Goal: Task Accomplishment & Management: Manage account settings

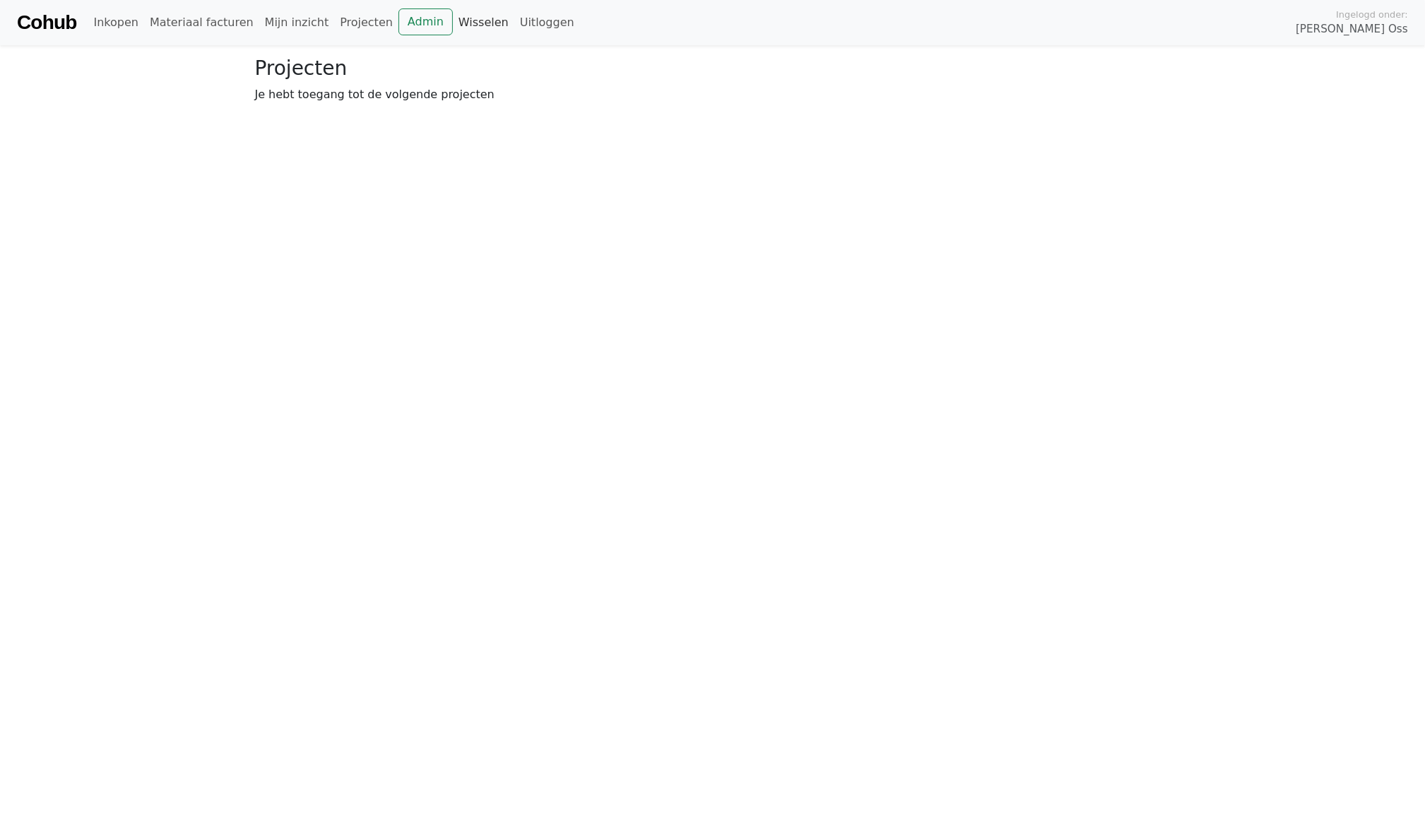
click at [462, 26] on link "Wisselen" at bounding box center [483, 22] width 61 height 28
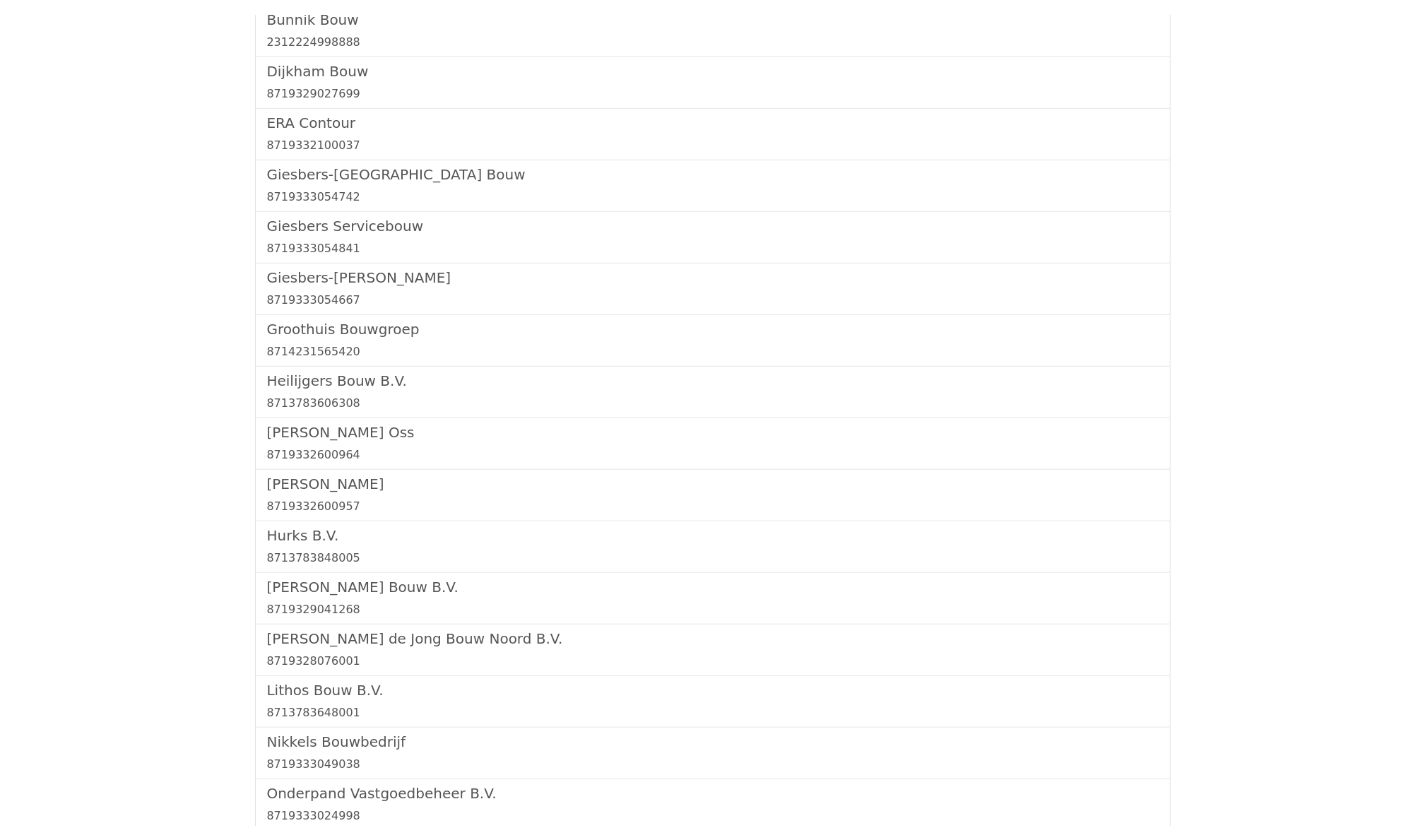
scroll to position [41, 0]
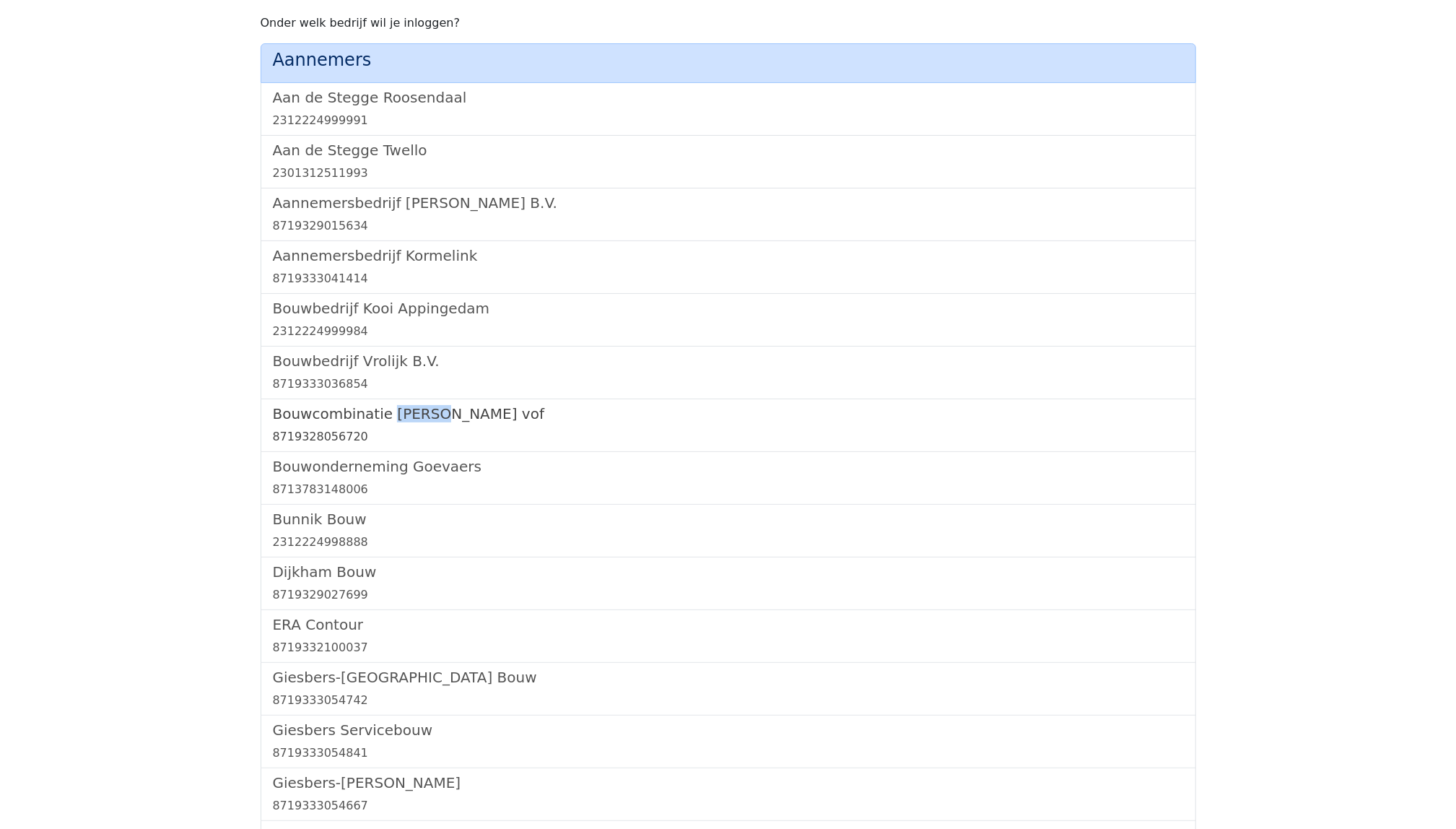
click at [372, 423] on link "Bouwcombinatie [PERSON_NAME] vof 8719328056720" at bounding box center [728, 425] width 911 height 41
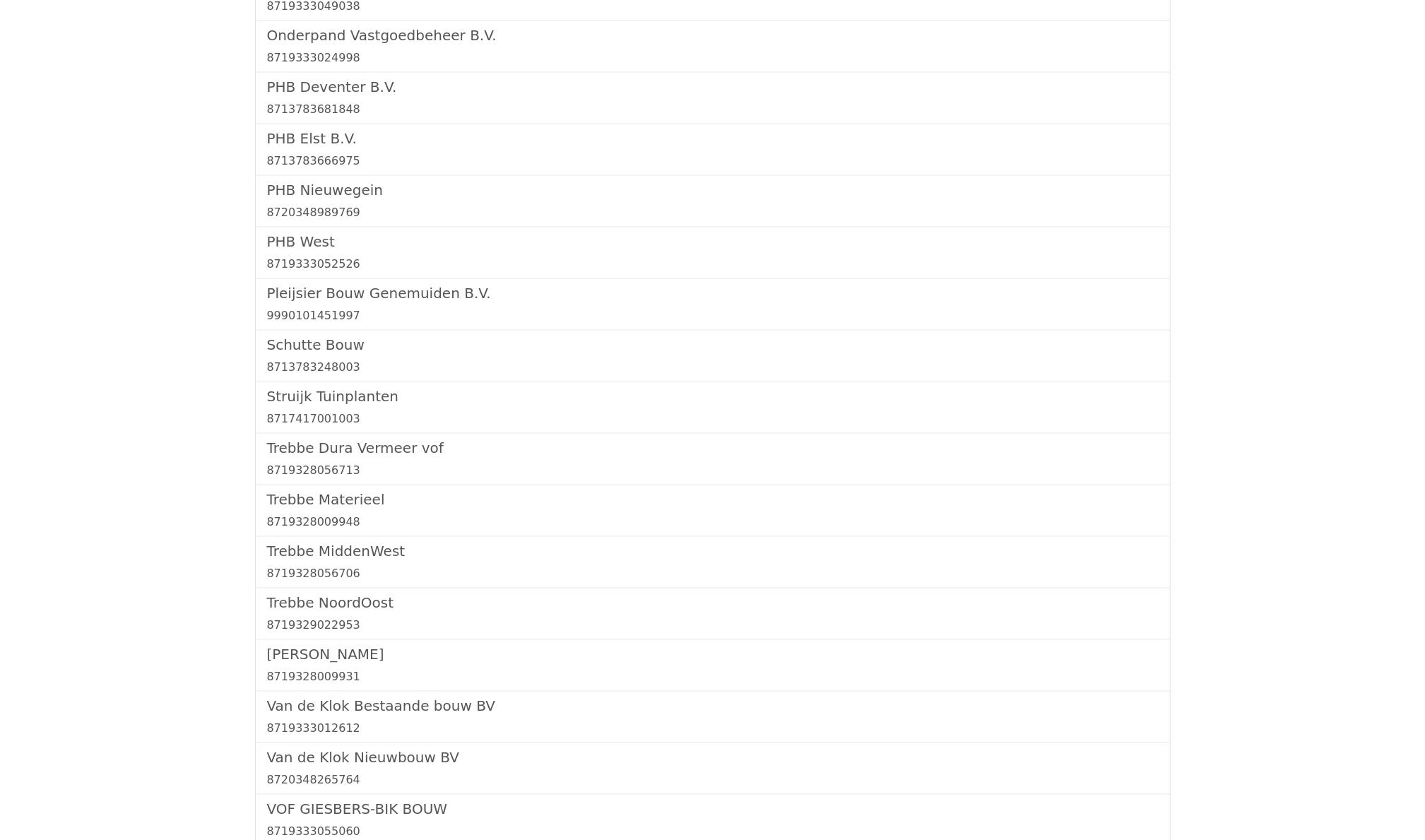
scroll to position [1250, 0]
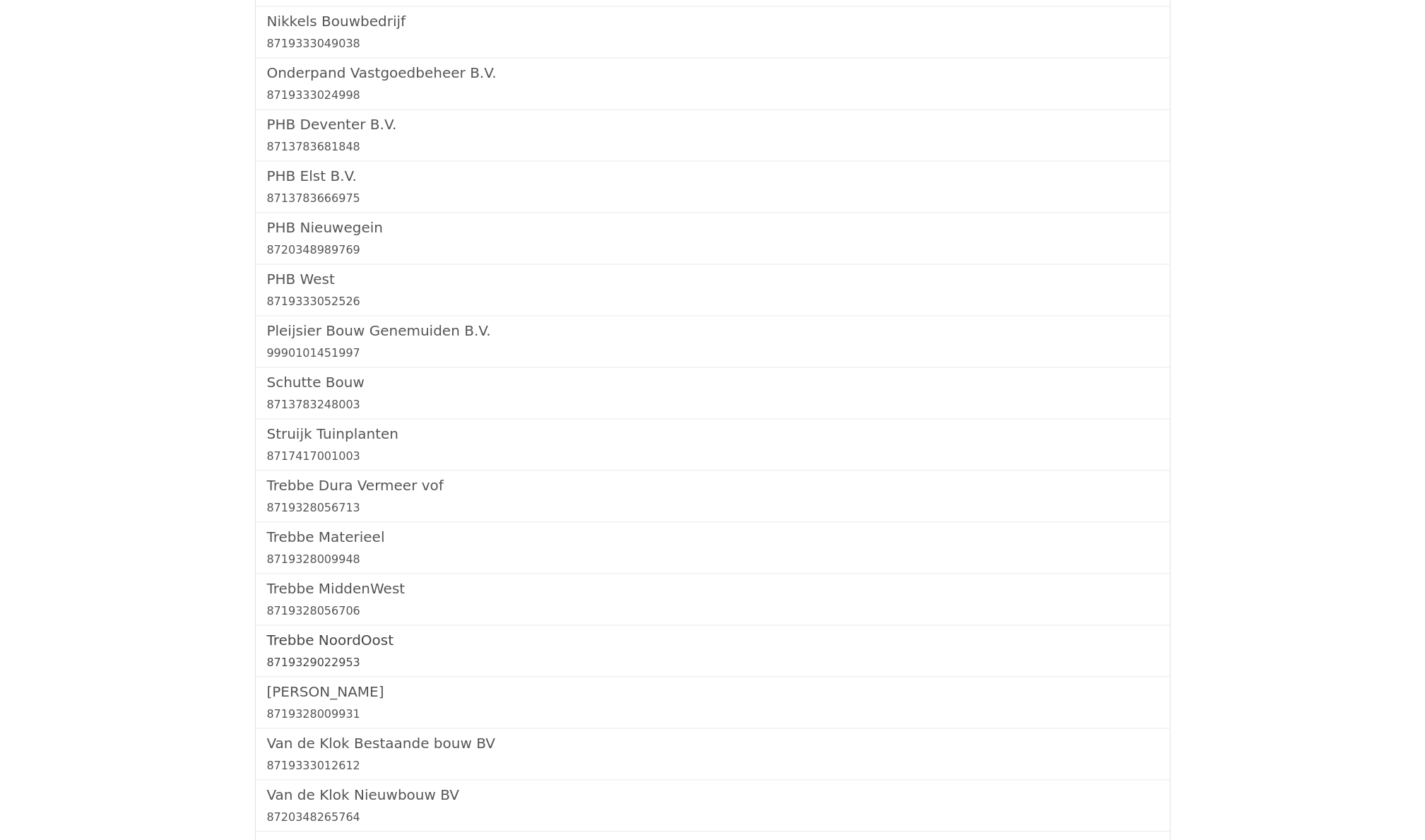
click at [343, 649] on h5 "Trebbe NoordOost" at bounding box center [712, 639] width 892 height 17
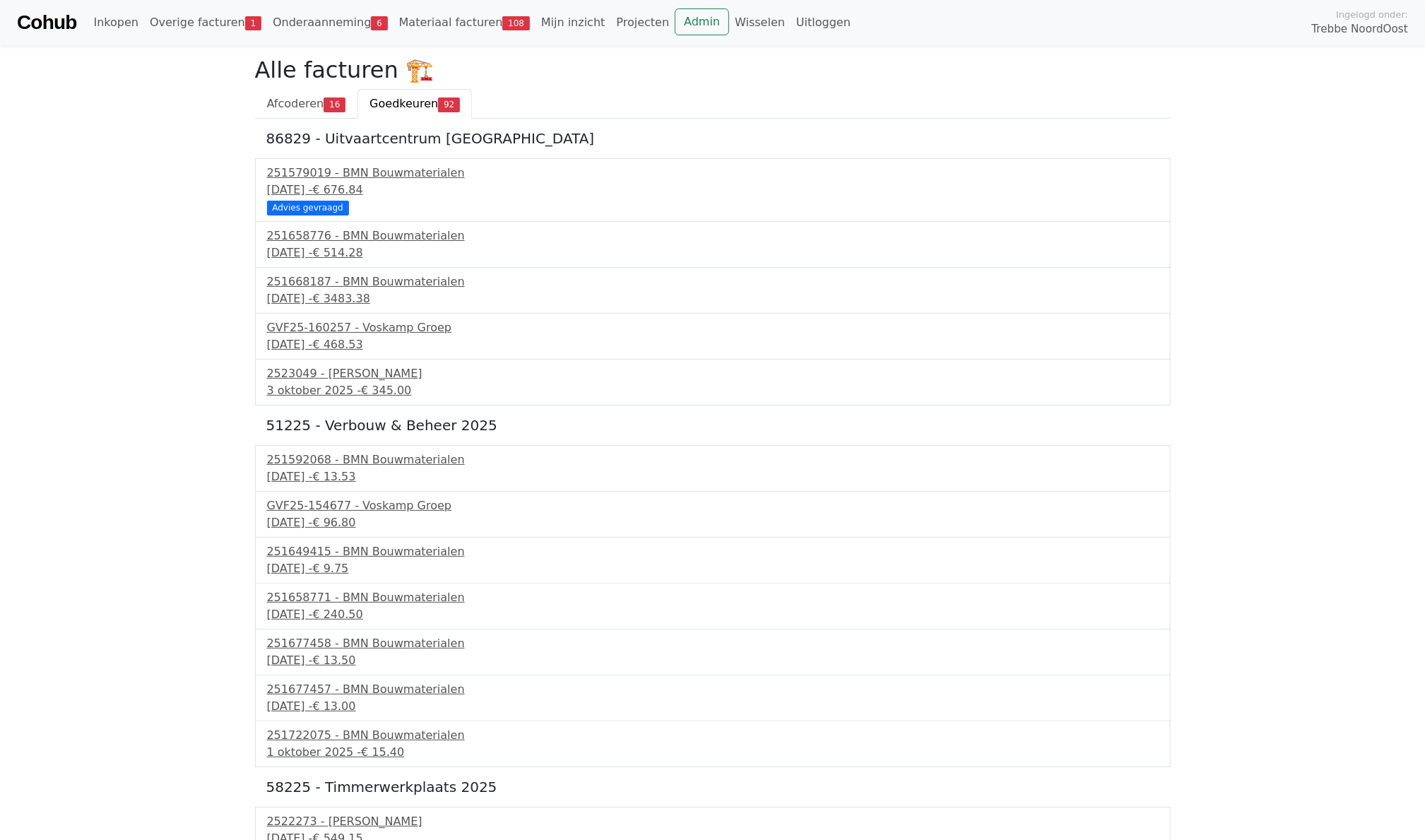
click at [328, 44] on div "Cohub Inkopen Overige facturen 1 Onderaanneming 6 Materiaal facturen 108 Mijn i…" at bounding box center [712, 22] width 1425 height 45
click at [318, 26] on link "Onderaanneming 6" at bounding box center [330, 22] width 126 height 28
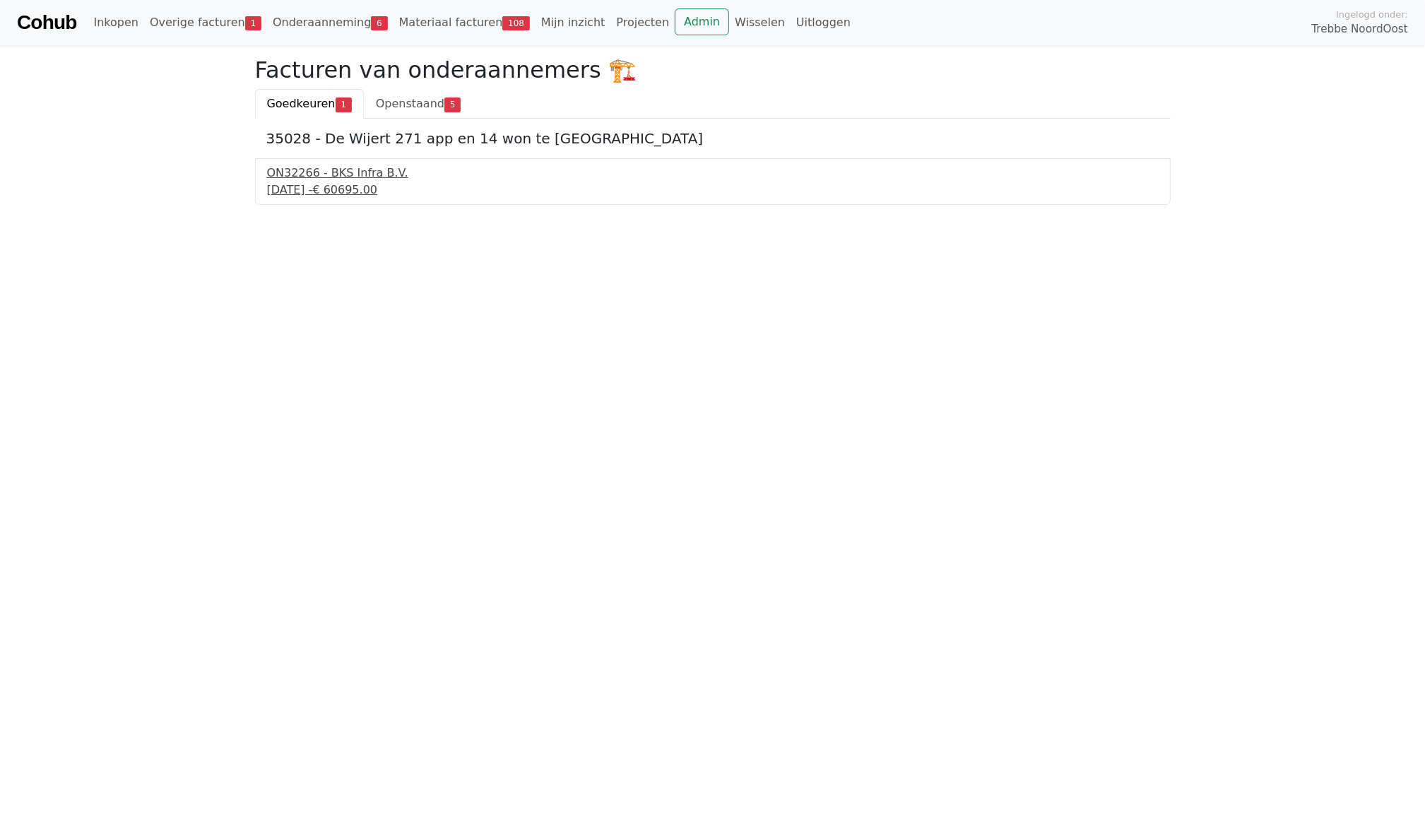
click at [354, 187] on div "29 september 2025 - € 60695.00" at bounding box center [712, 190] width 892 height 17
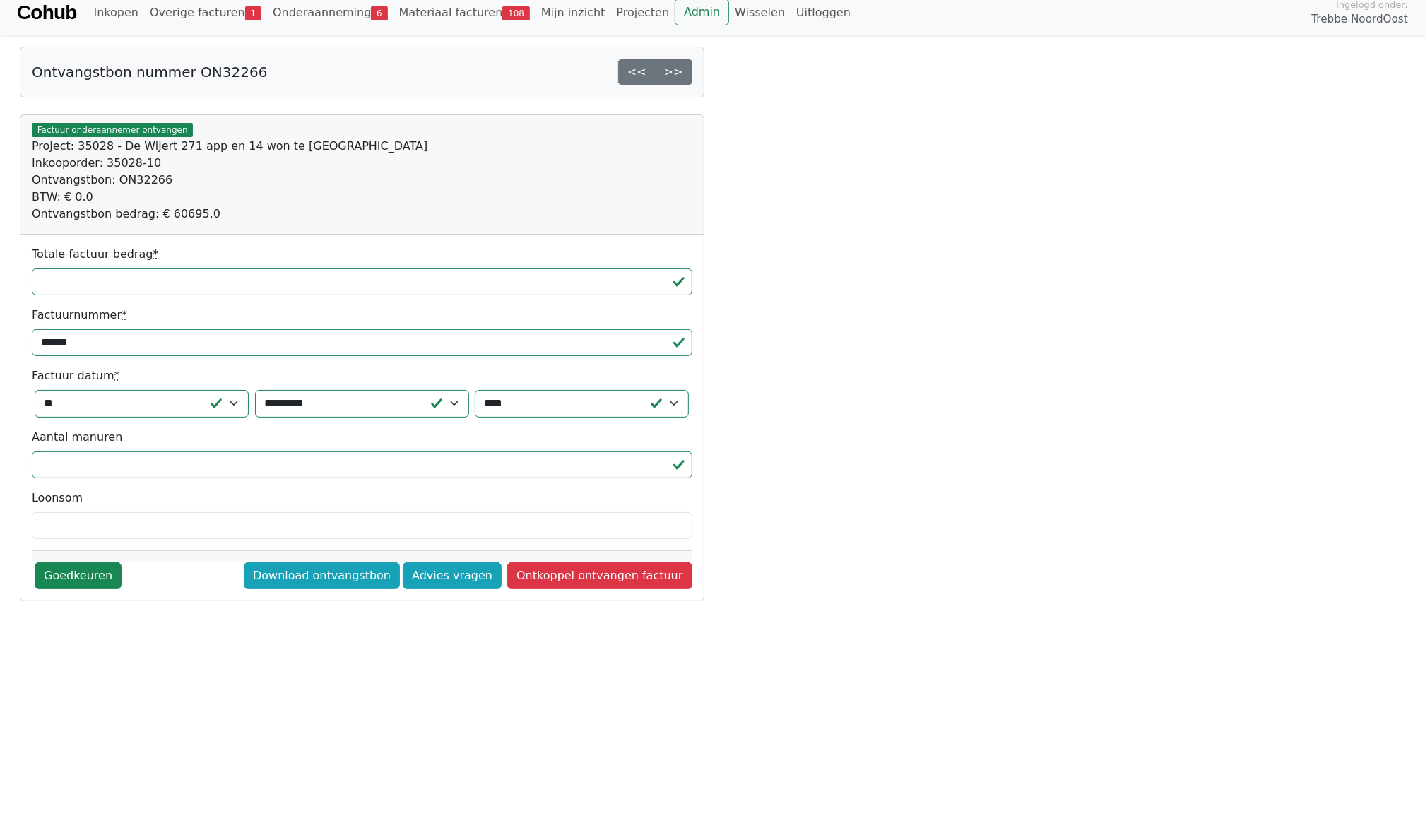
scroll to position [9, 0]
click at [215, 25] on link "Overige facturen 1" at bounding box center [206, 13] width 123 height 28
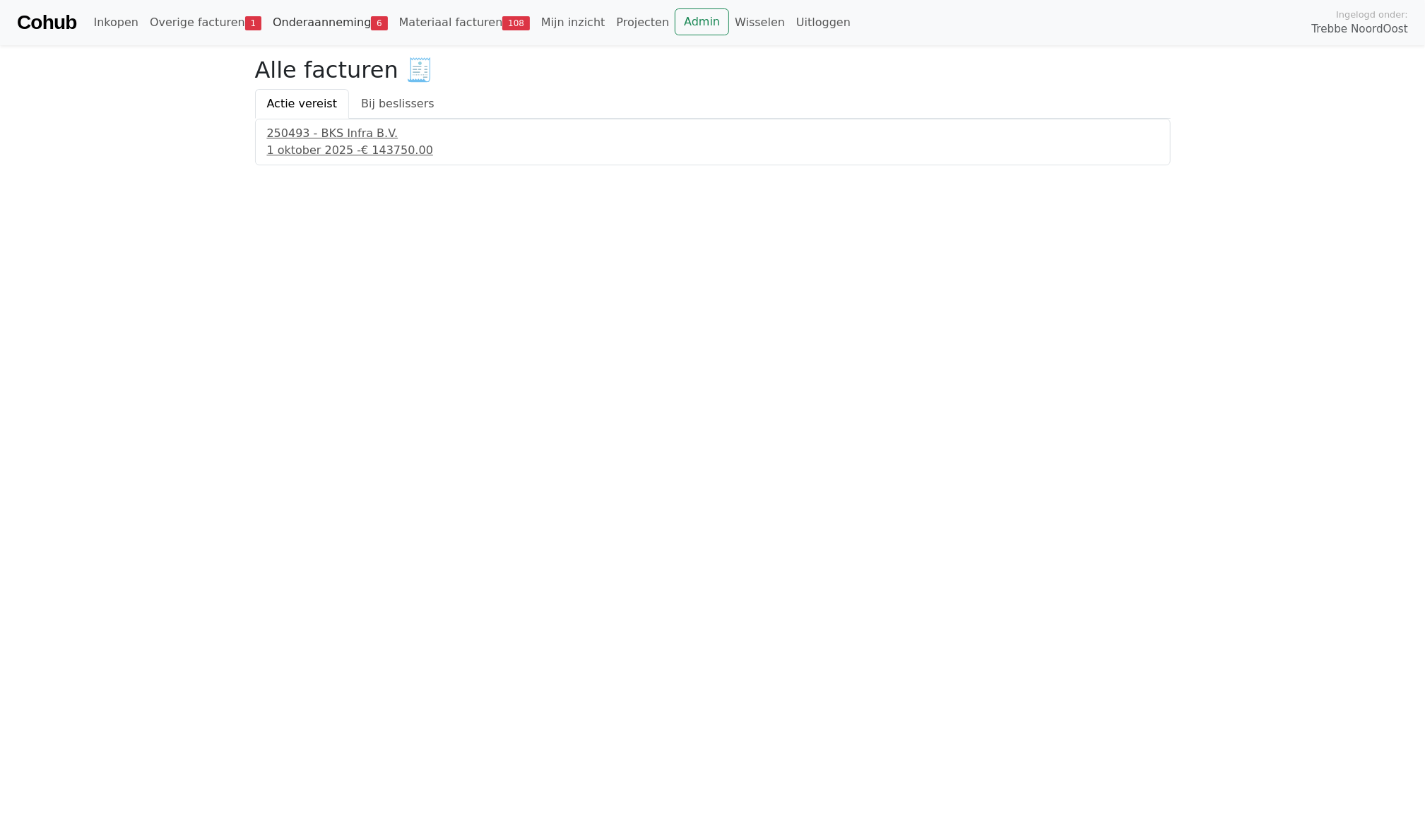
click at [328, 24] on link "Onderaanneming 6" at bounding box center [330, 22] width 126 height 28
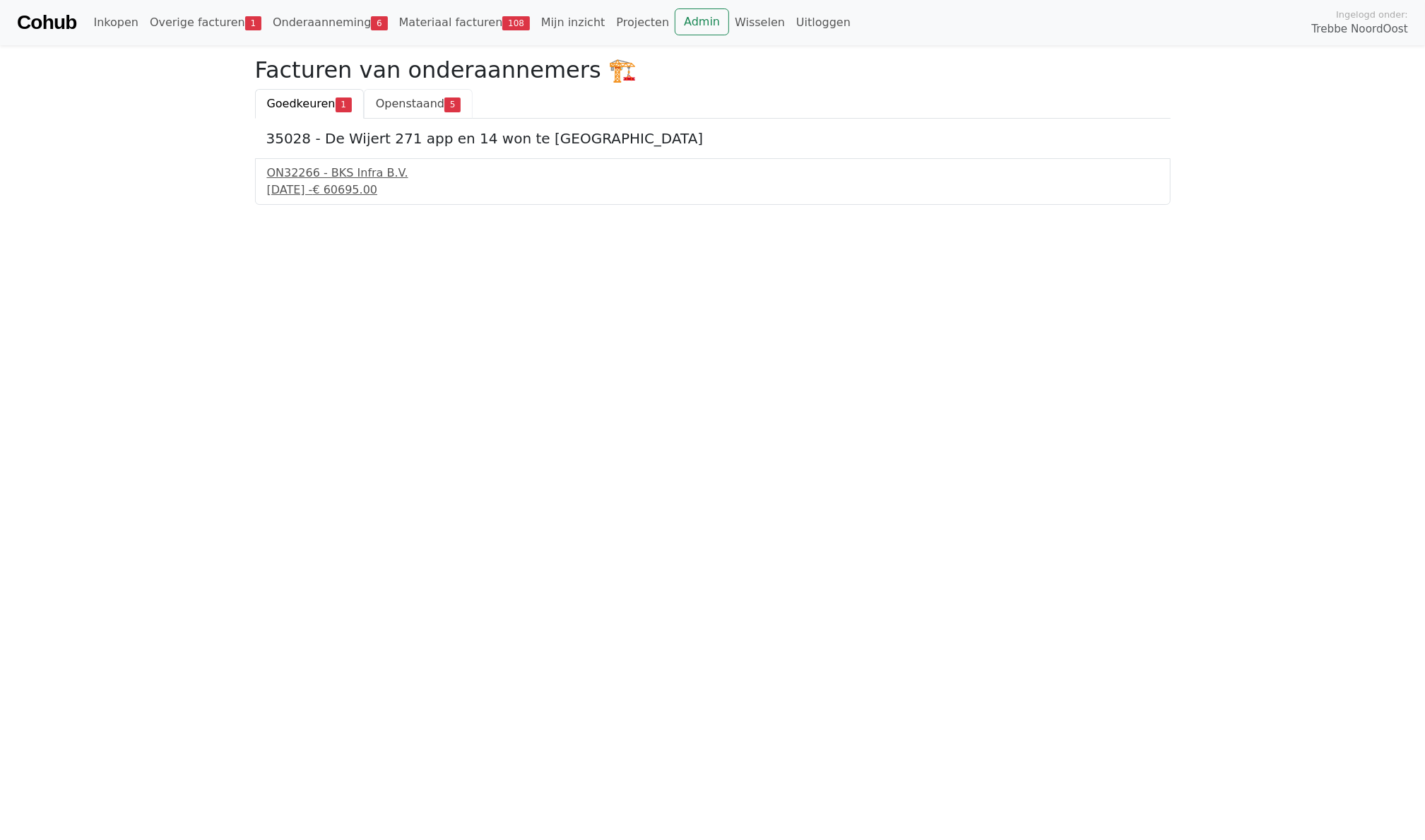
click at [403, 97] on span "Openstaand" at bounding box center [410, 103] width 69 height 14
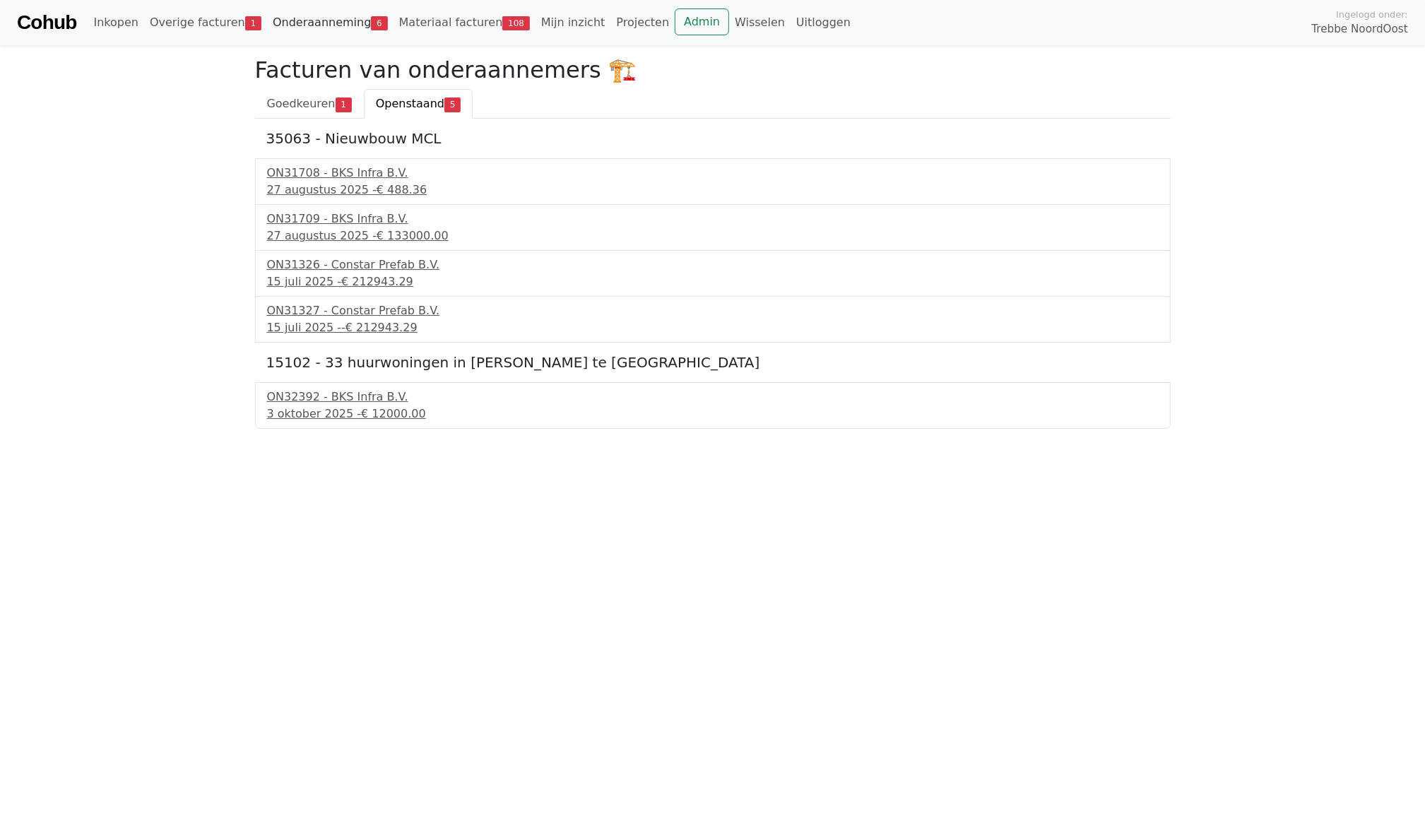
click at [295, 34] on link "Onderaanneming 6" at bounding box center [330, 22] width 126 height 28
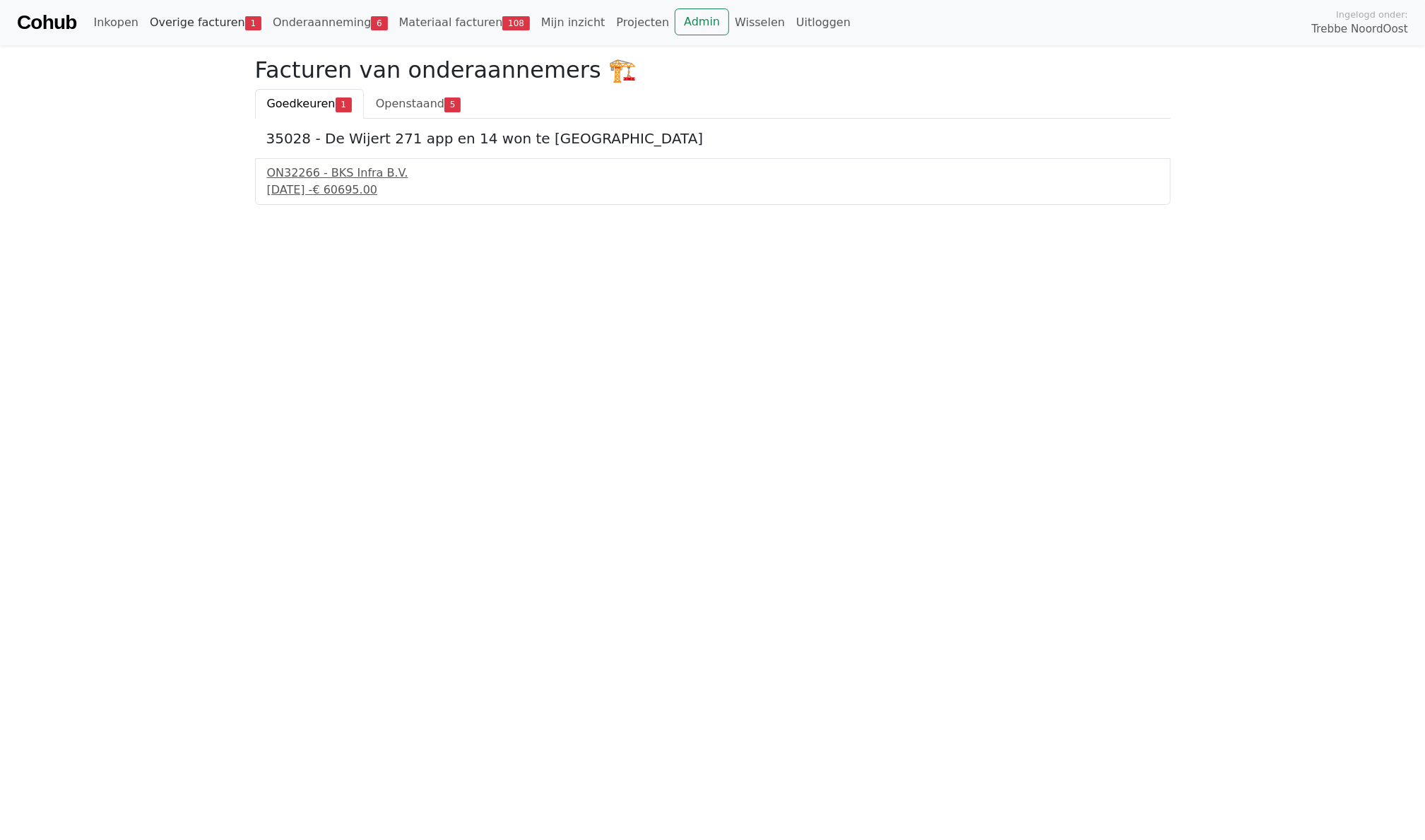
click at [178, 12] on link "Overige facturen 1" at bounding box center [206, 22] width 123 height 28
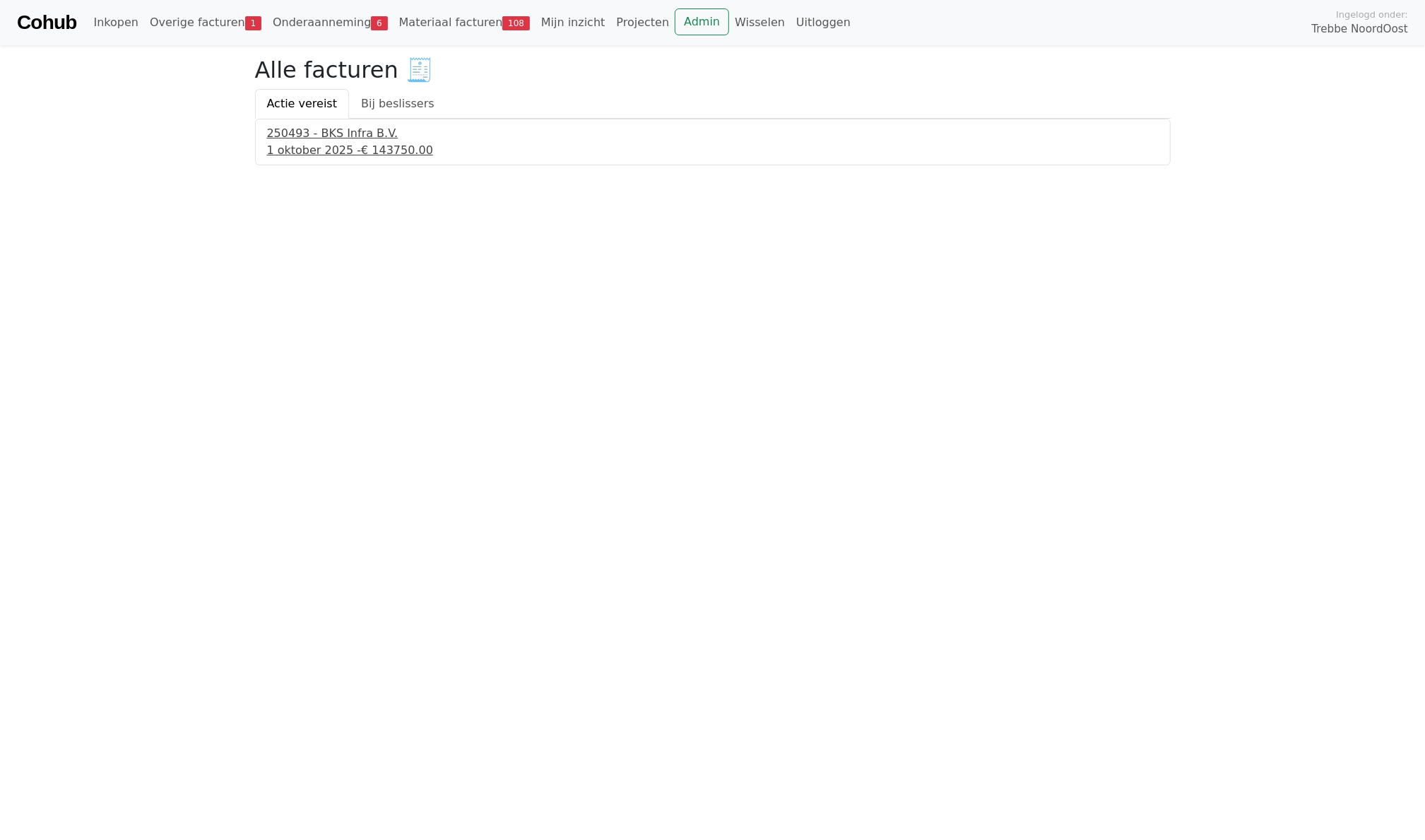
click at [347, 147] on div "1 oktober 2025 - € 143750.00" at bounding box center [712, 150] width 892 height 17
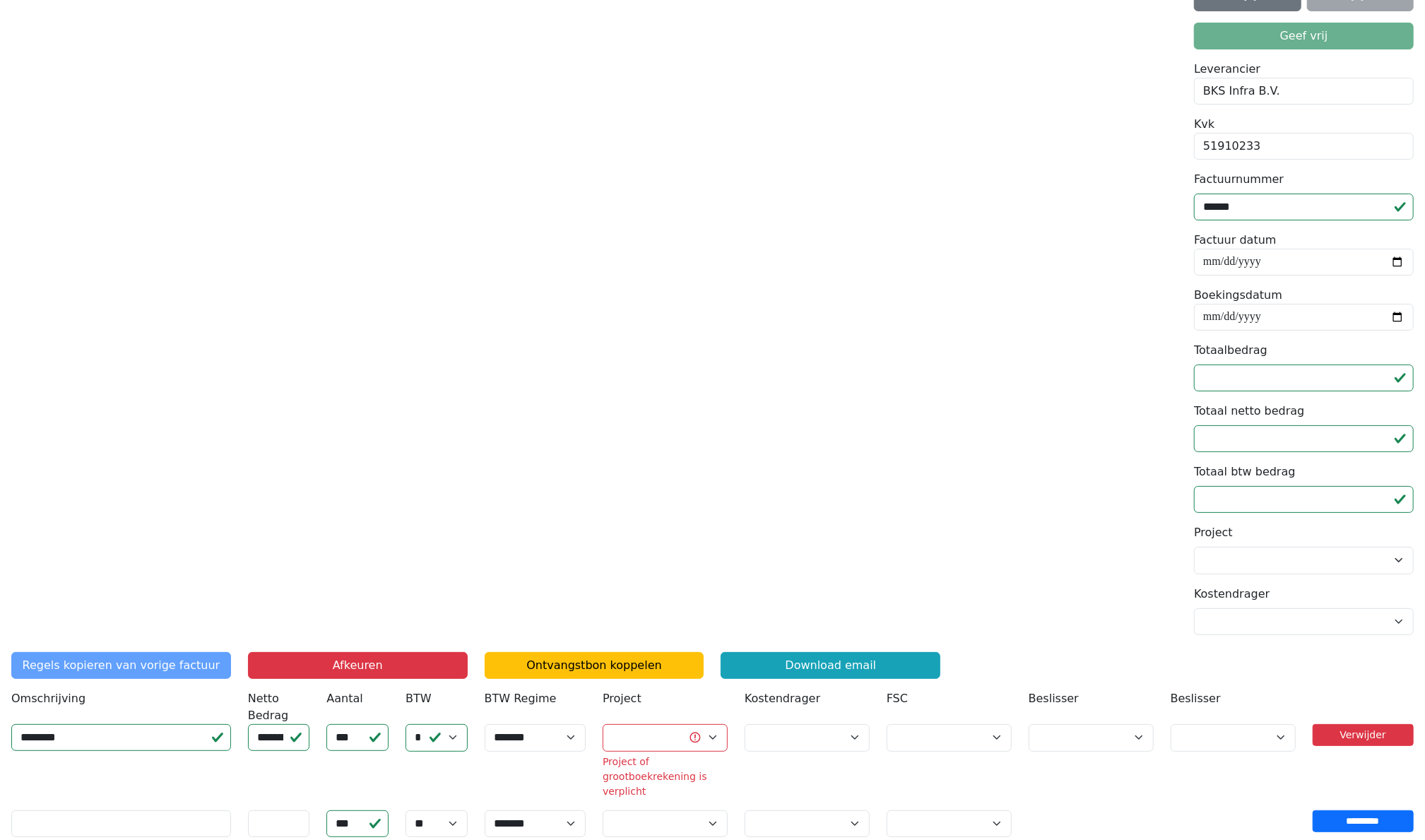
scroll to position [72, 0]
click at [1186, 569] on div "**********" at bounding box center [1304, 315] width 237 height 662
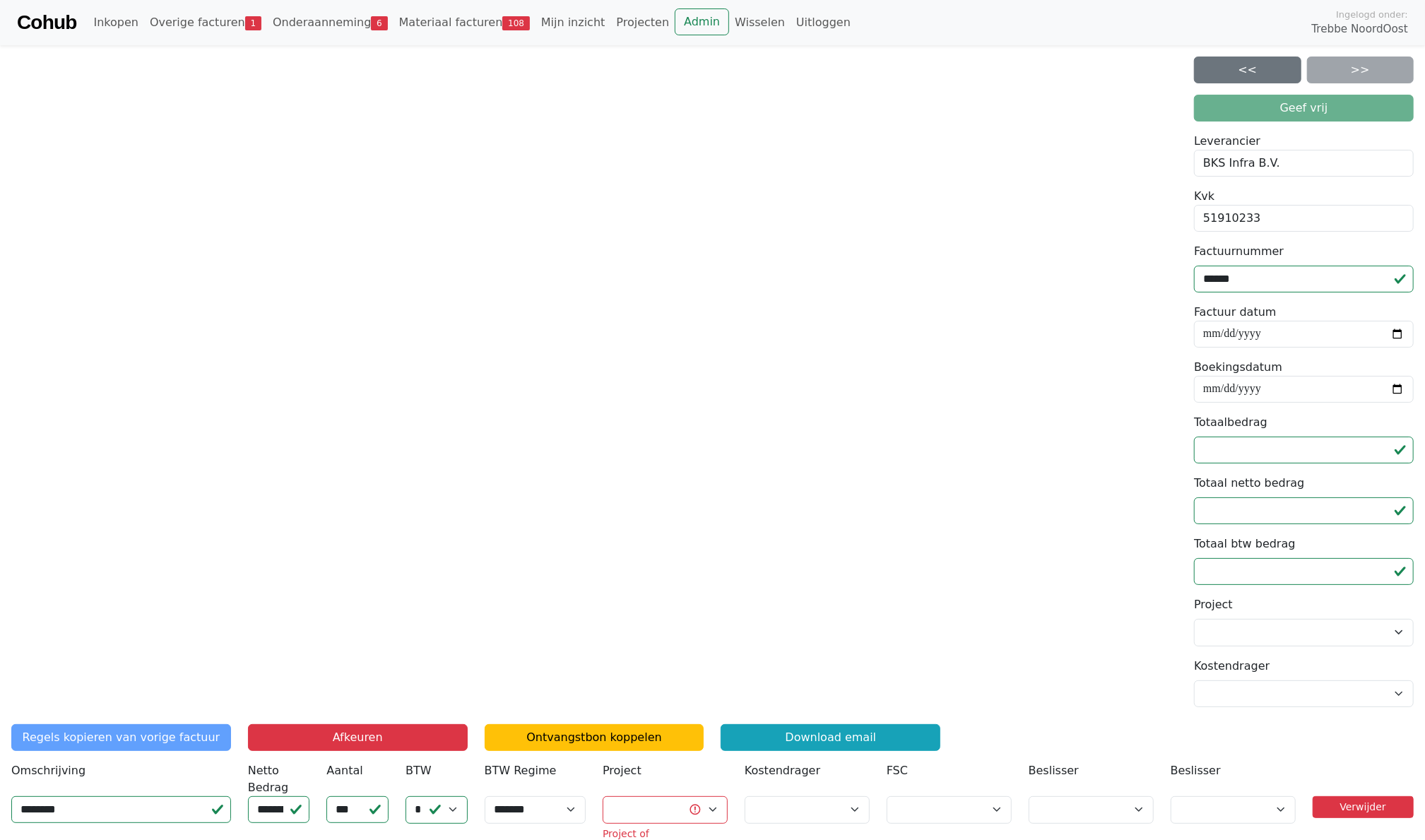
scroll to position [0, 0]
click at [675, 24] on link "Admin" at bounding box center [702, 22] width 54 height 27
